Goal: Task Accomplishment & Management: Use online tool/utility

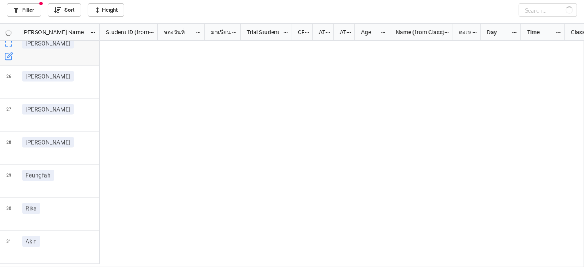
scroll to position [239, 579]
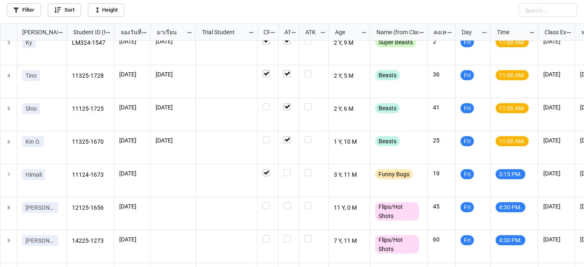
scroll to position [76, 0]
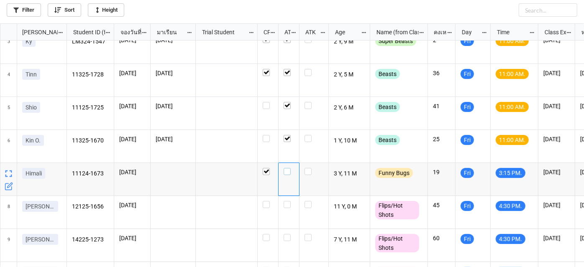
click at [286, 168] on label "grid" at bounding box center [288, 168] width 10 height 0
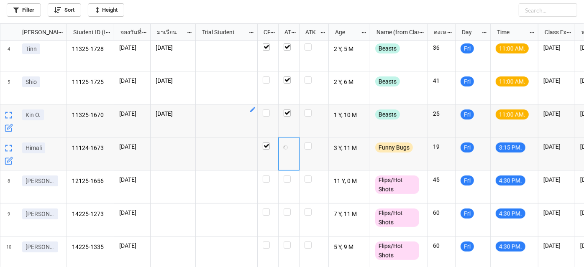
scroll to position [140, 0]
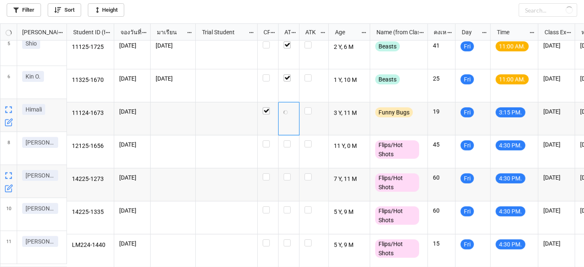
checkbox input "false"
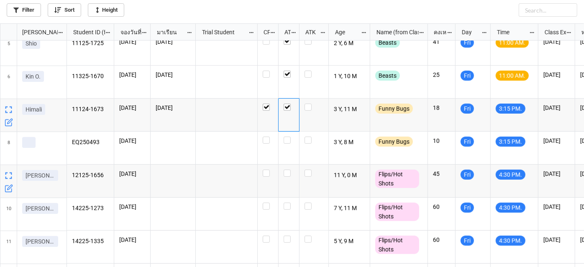
scroll to position [140, 0]
click at [288, 137] on label "grid" at bounding box center [288, 137] width 10 height 0
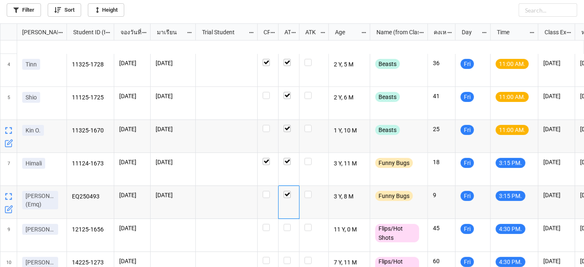
scroll to position [59, 0]
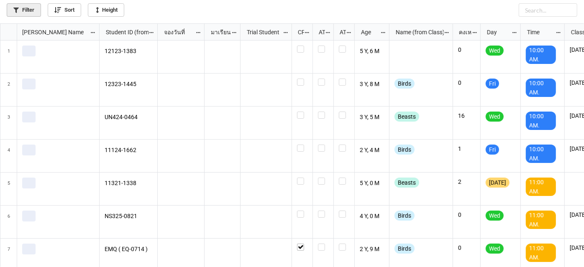
scroll to position [239, 579]
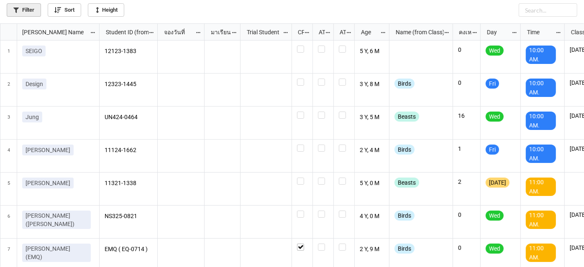
click at [28, 13] on link "Filter" at bounding box center [24, 9] width 34 height 13
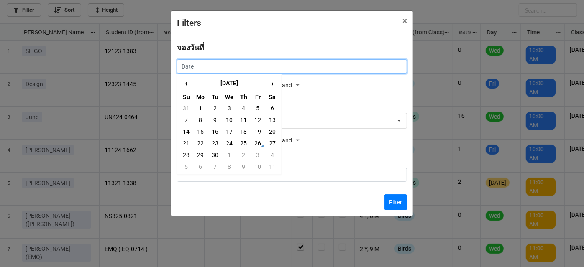
click at [306, 68] on input "text" at bounding box center [292, 66] width 230 height 14
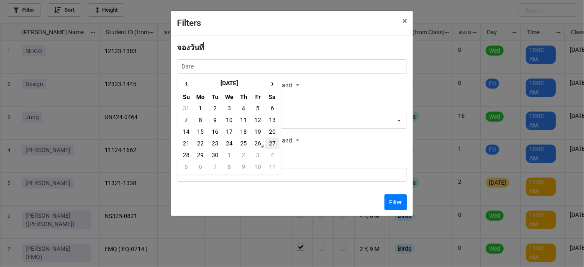
click at [268, 143] on td "27" at bounding box center [272, 144] width 14 height 12
type input "[DATE]"
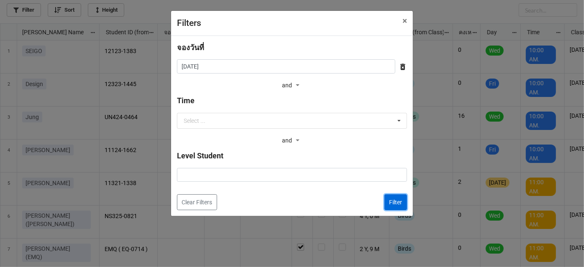
click at [400, 200] on button "Filter" at bounding box center [395, 202] width 23 height 16
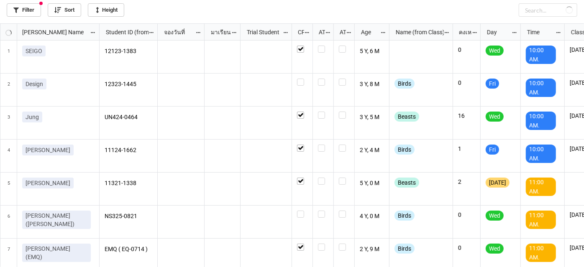
checkbox input "true"
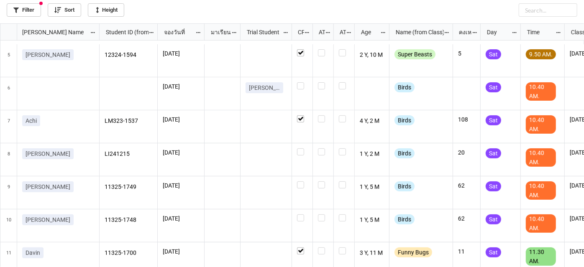
scroll to position [152, 0]
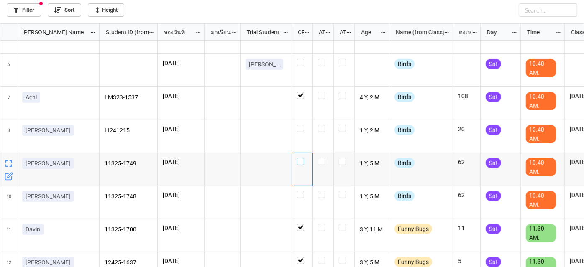
click at [301, 158] on label "grid" at bounding box center [302, 158] width 10 height 0
click at [303, 194] on div "12324-1594 27/9/2025 2 Y, 10 M Super Beasts 5 Sat 9.50 AM. 16/4/2026 27/9/2025 …" at bounding box center [341, 154] width 484 height 227
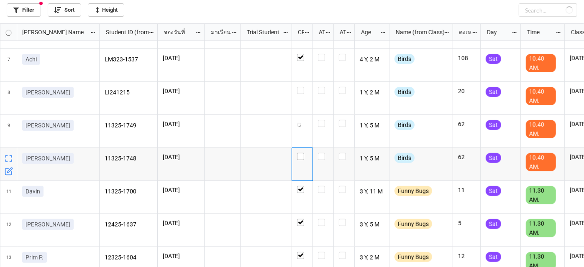
click at [302, 158] on div "grid" at bounding box center [302, 164] width 21 height 33
click at [302, 153] on label "grid" at bounding box center [302, 153] width 10 height 0
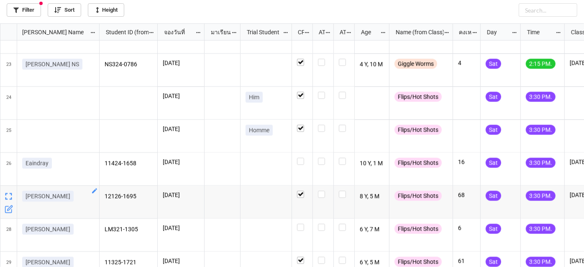
scroll to position [722, 0]
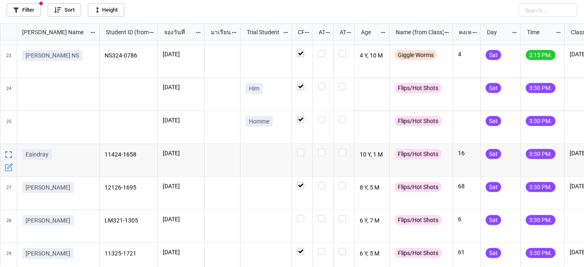
click at [10, 166] on icon "grid" at bounding box center [9, 167] width 8 height 8
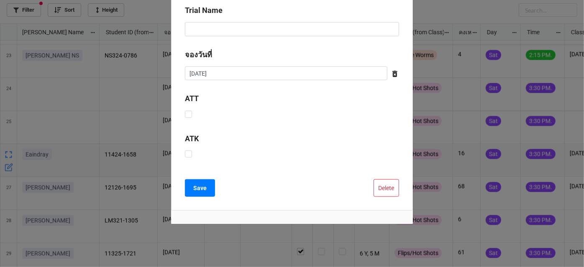
scroll to position [329, 0]
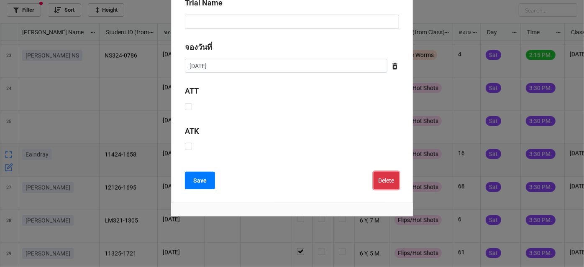
click at [385, 179] on button "Delete" at bounding box center [385, 181] width 25 height 18
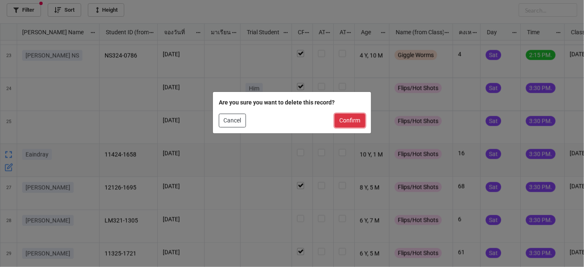
click at [344, 119] on button "Confirm" at bounding box center [349, 121] width 31 height 14
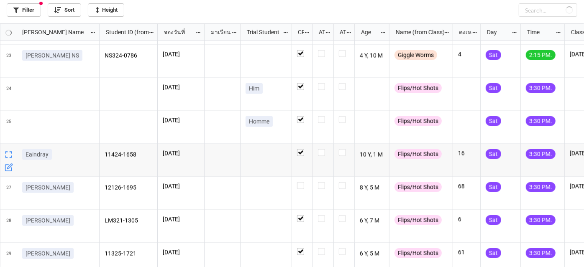
checkbox input "true"
checkbox input "false"
checkbox input "true"
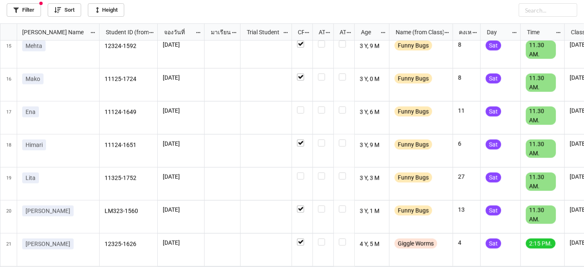
scroll to position [454, 0]
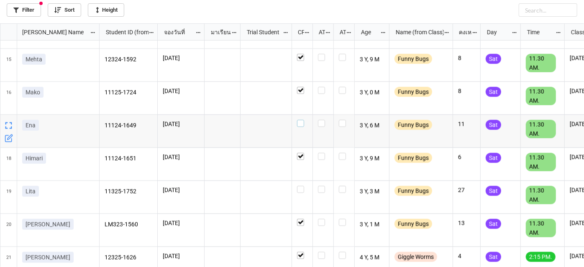
click at [303, 120] on label "grid" at bounding box center [302, 120] width 10 height 0
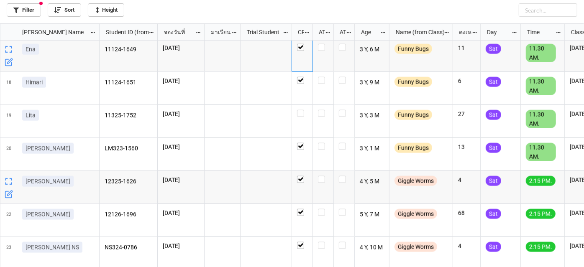
scroll to position [0, 0]
